Goal: Information Seeking & Learning: Learn about a topic

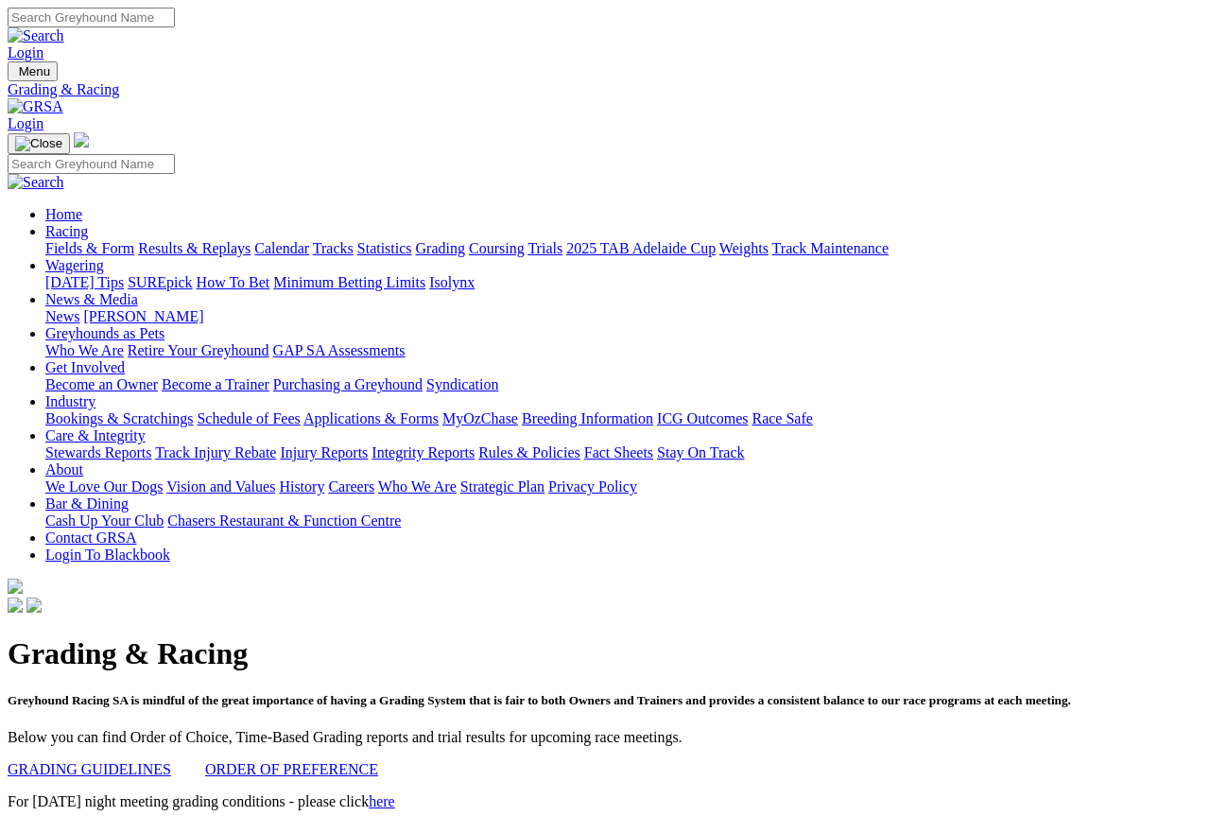
scroll to position [-224, 0]
click at [93, 240] on link "Fields & Form" at bounding box center [89, 248] width 89 height 16
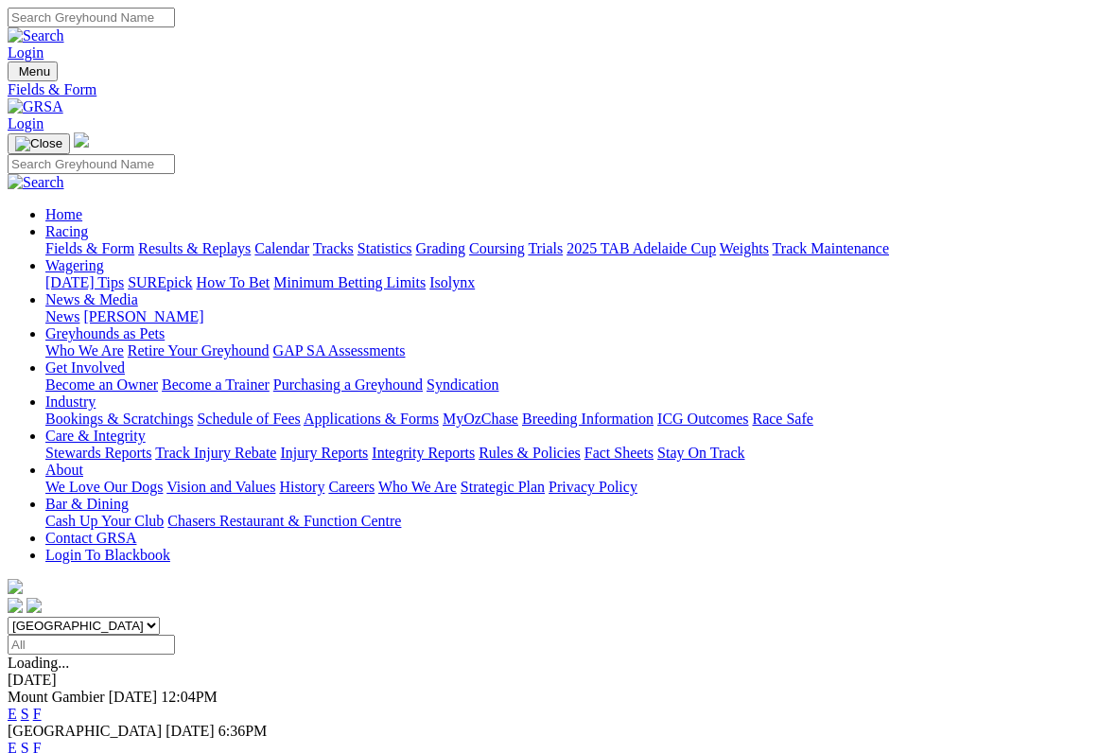
click at [42, 739] on link "F" at bounding box center [37, 747] width 9 height 16
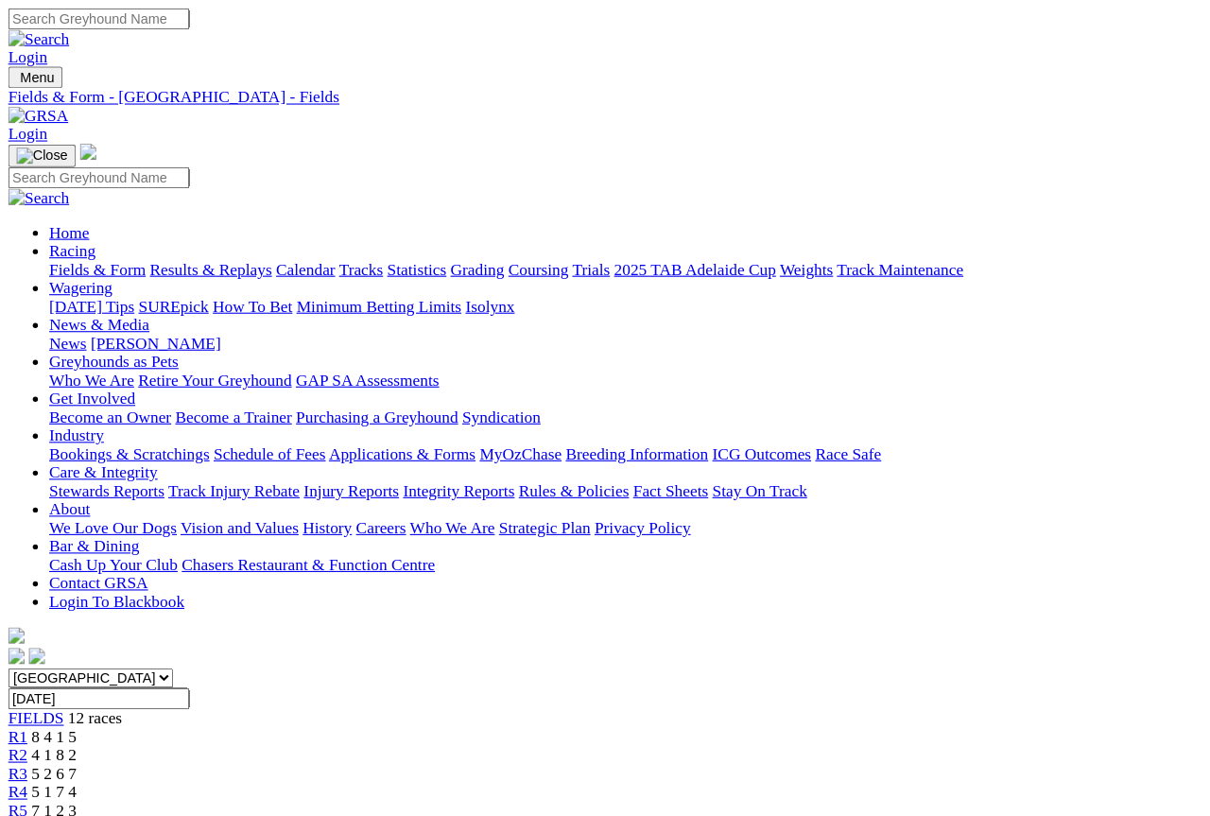
scroll to position [2, 0]
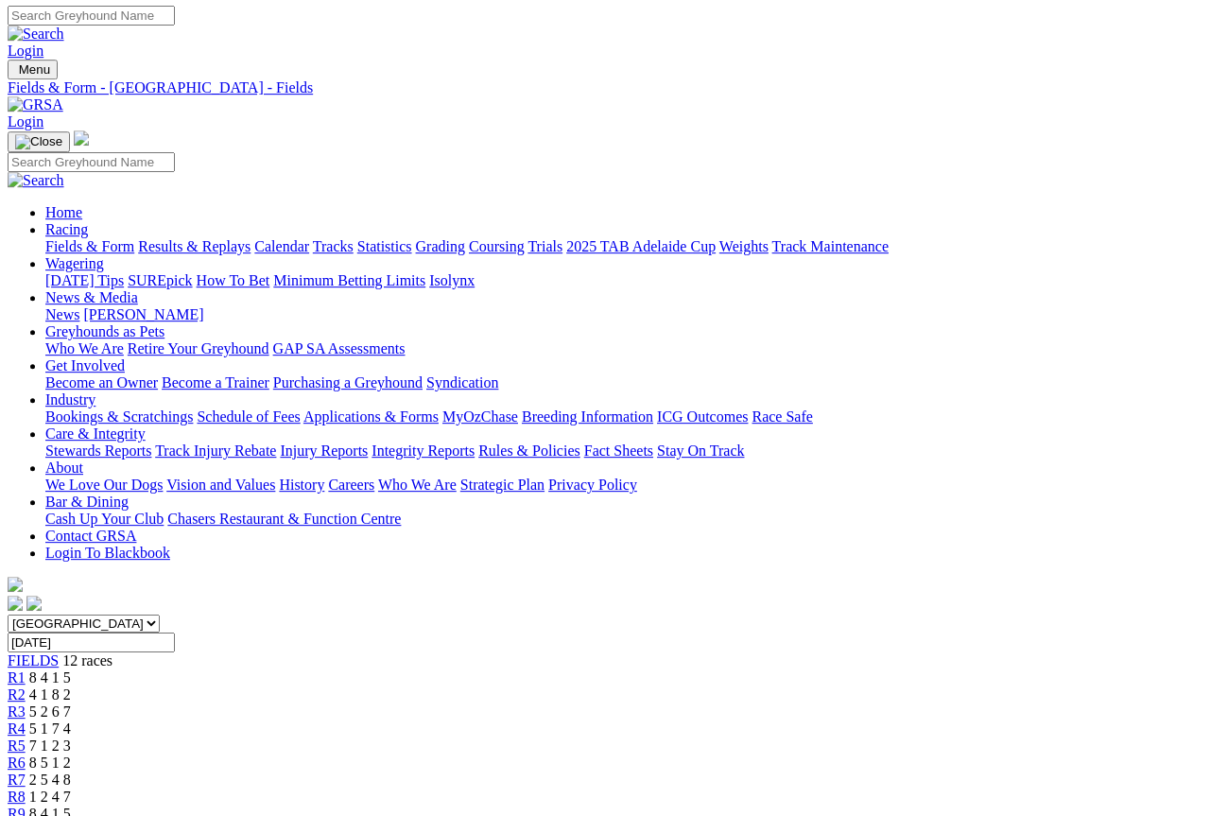
click at [26, 738] on span "R5" at bounding box center [17, 746] width 18 height 16
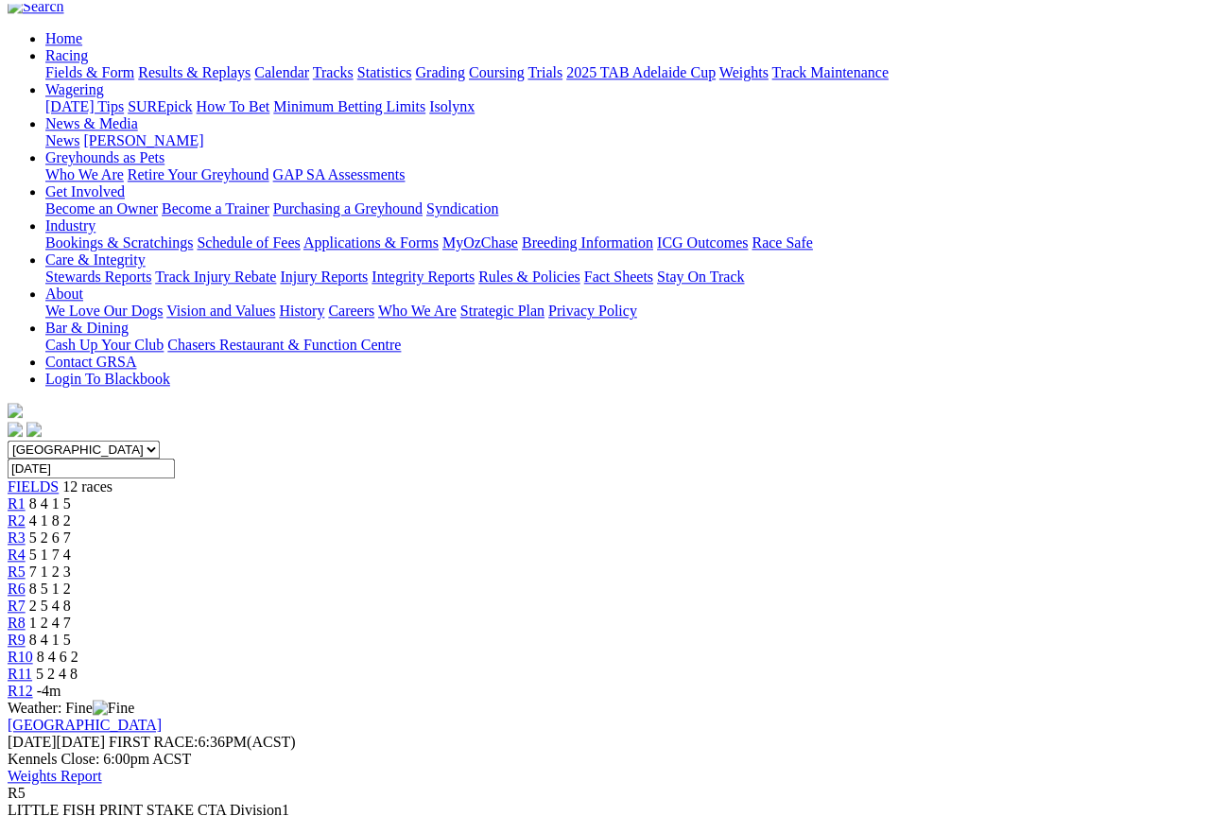
scroll to position [182, 0]
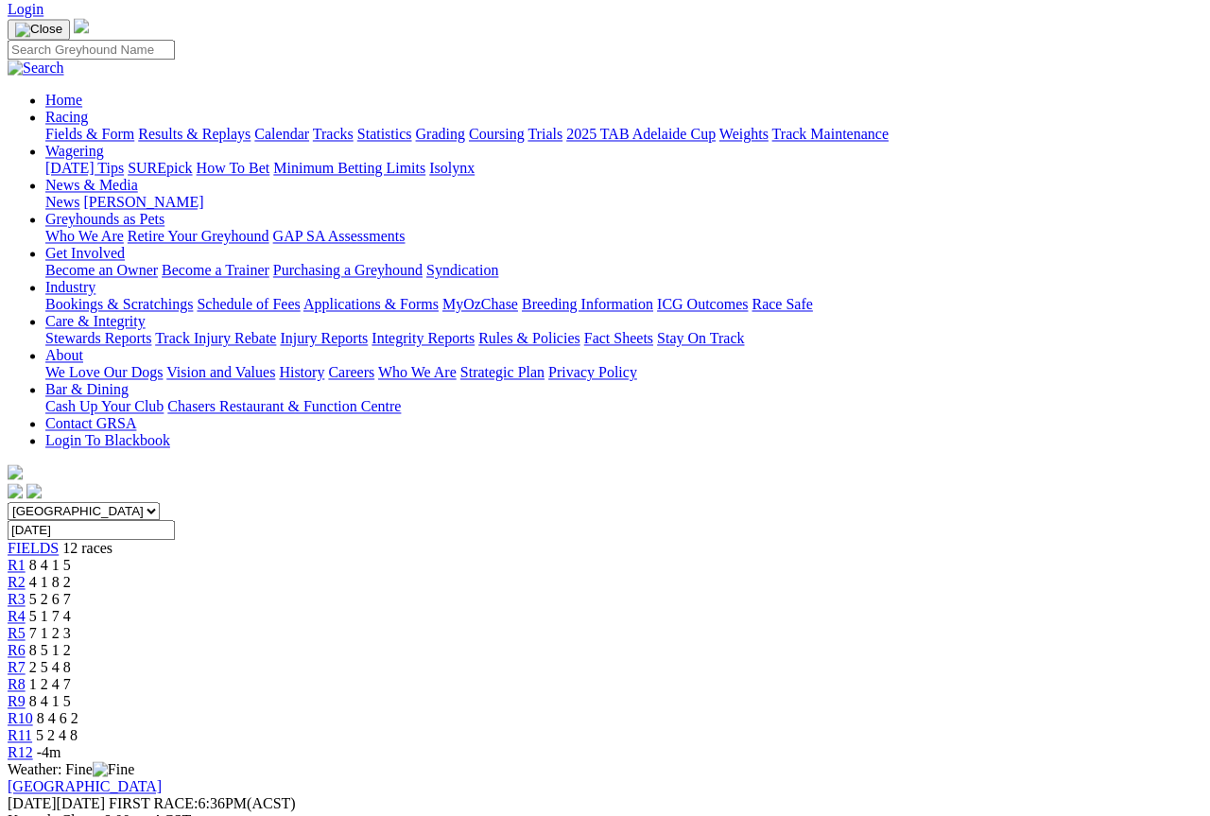
scroll to position [0, 0]
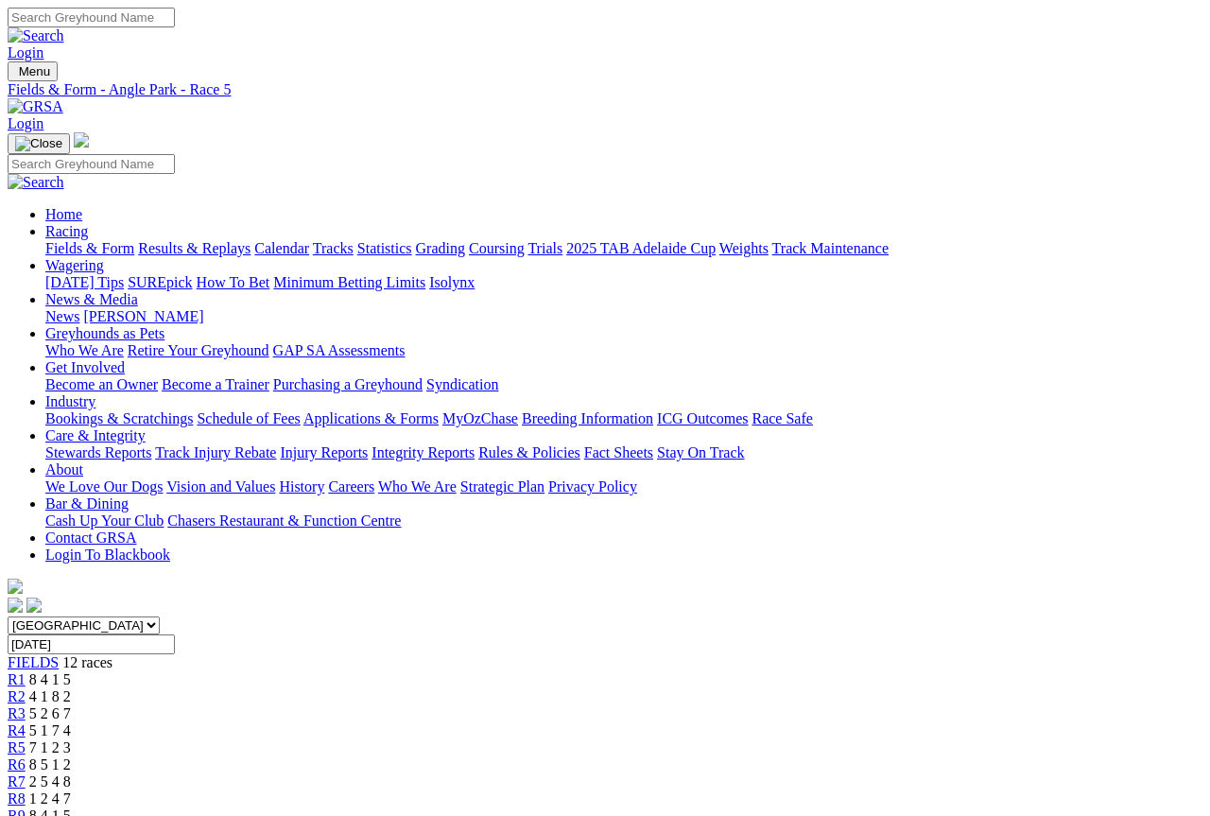
click at [76, 240] on link "Fields & Form" at bounding box center [89, 248] width 89 height 16
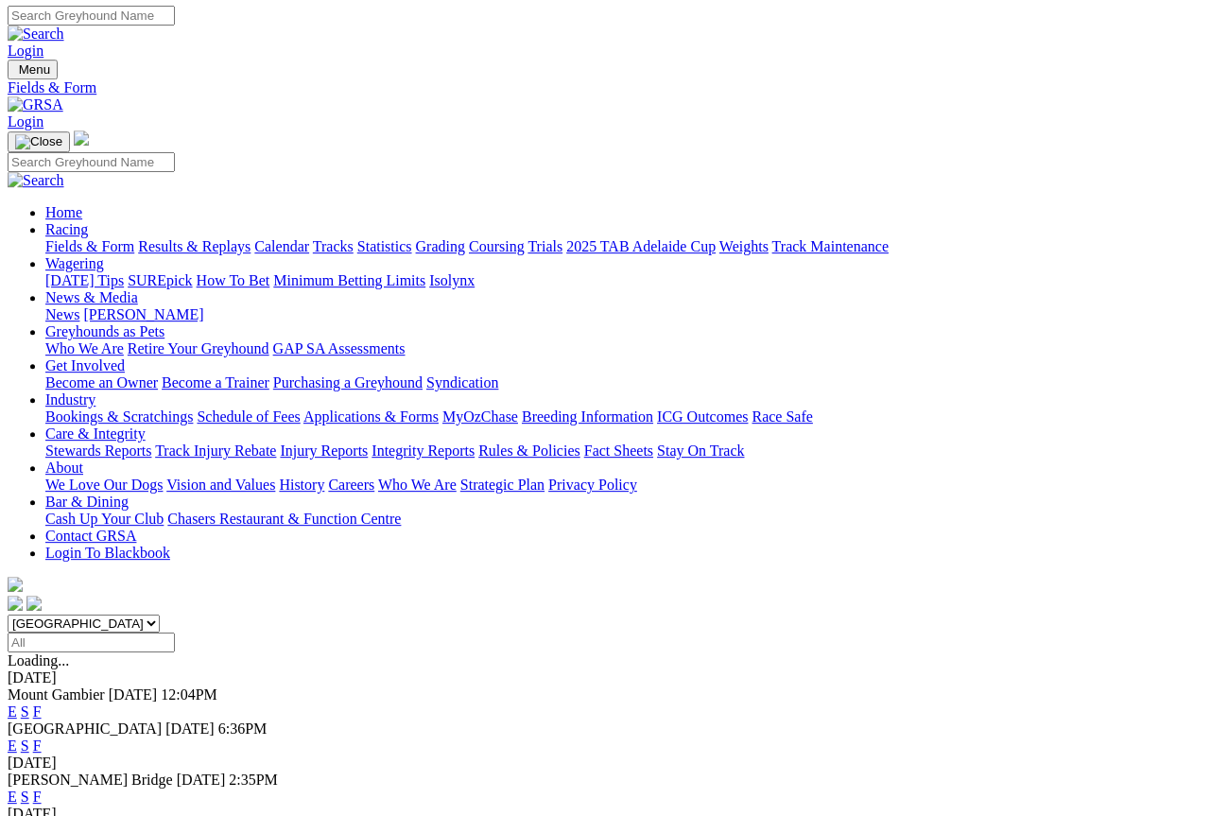
scroll to position [2, 0]
click at [42, 738] on link "F" at bounding box center [37, 746] width 9 height 16
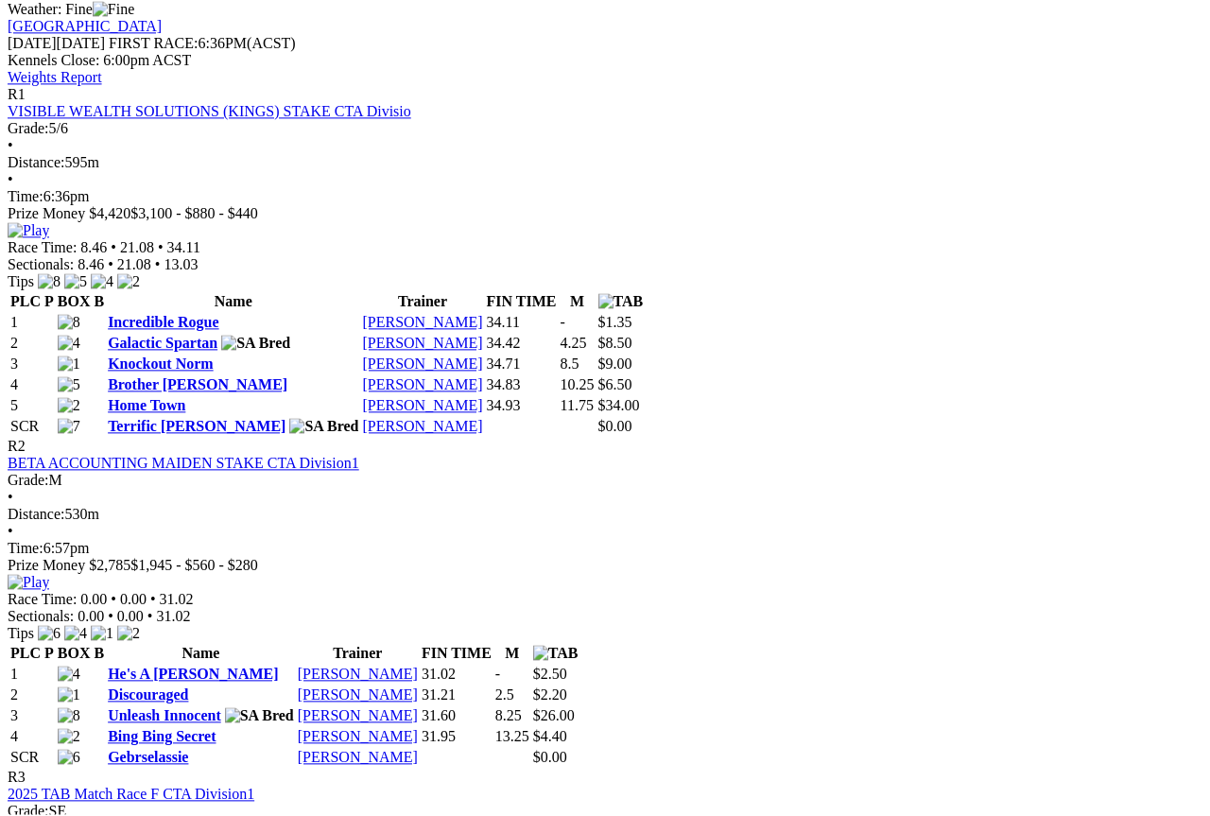
scroll to position [871, 0]
